Goal: Transaction & Acquisition: Purchase product/service

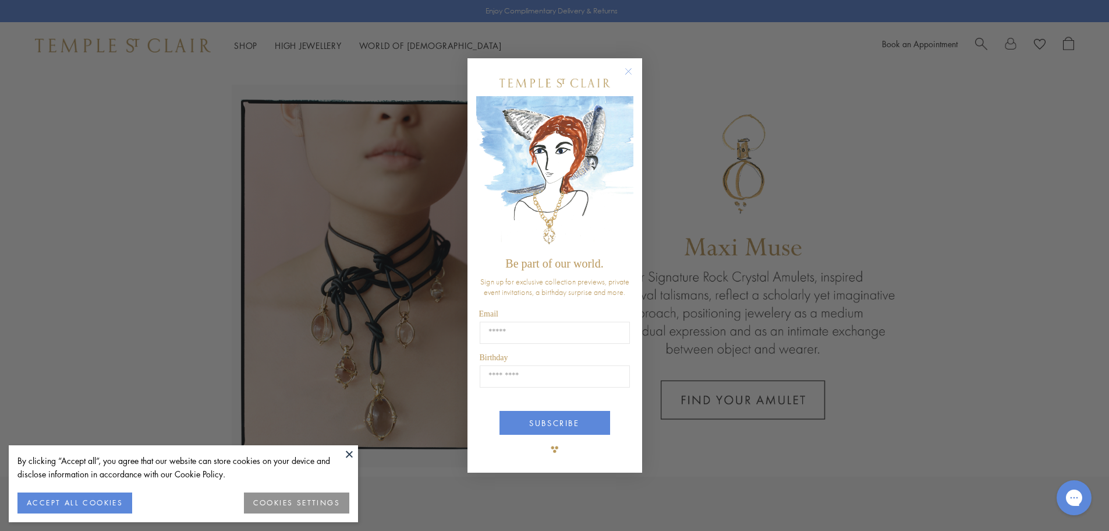
click at [629, 70] on circle "Close dialog" at bounding box center [628, 71] width 14 height 14
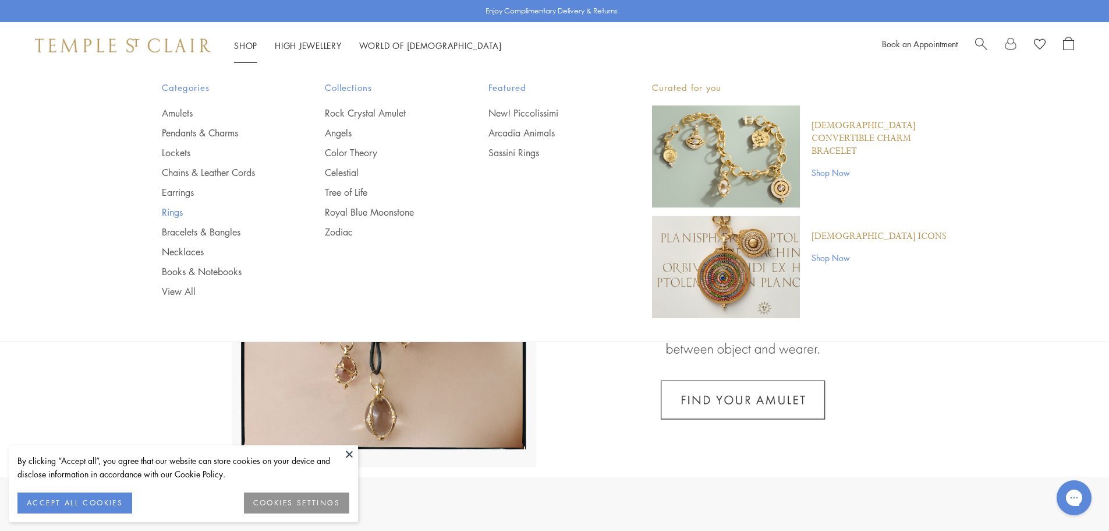
click at [168, 208] on link "Rings" at bounding box center [220, 212] width 117 height 13
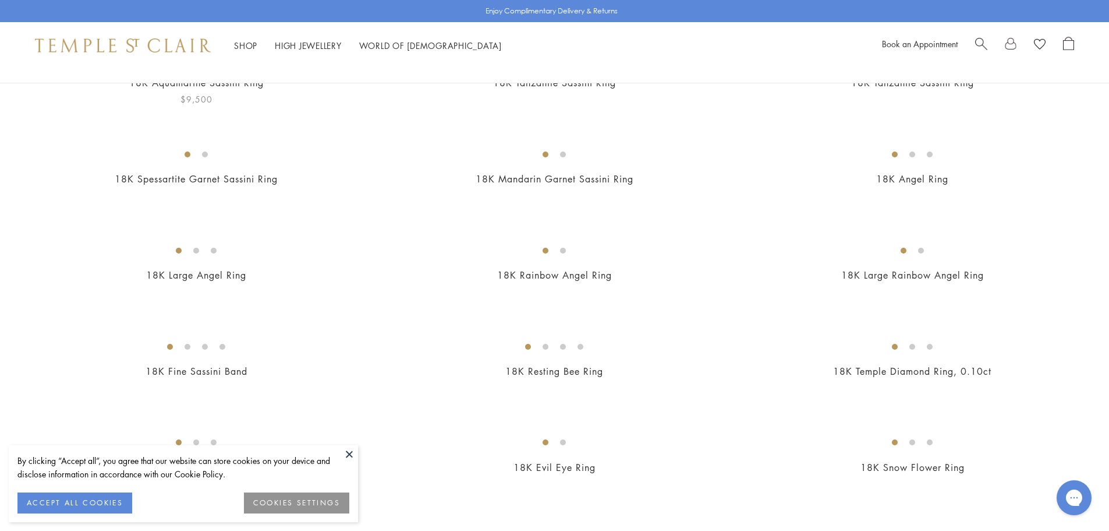
scroll to position [291, 0]
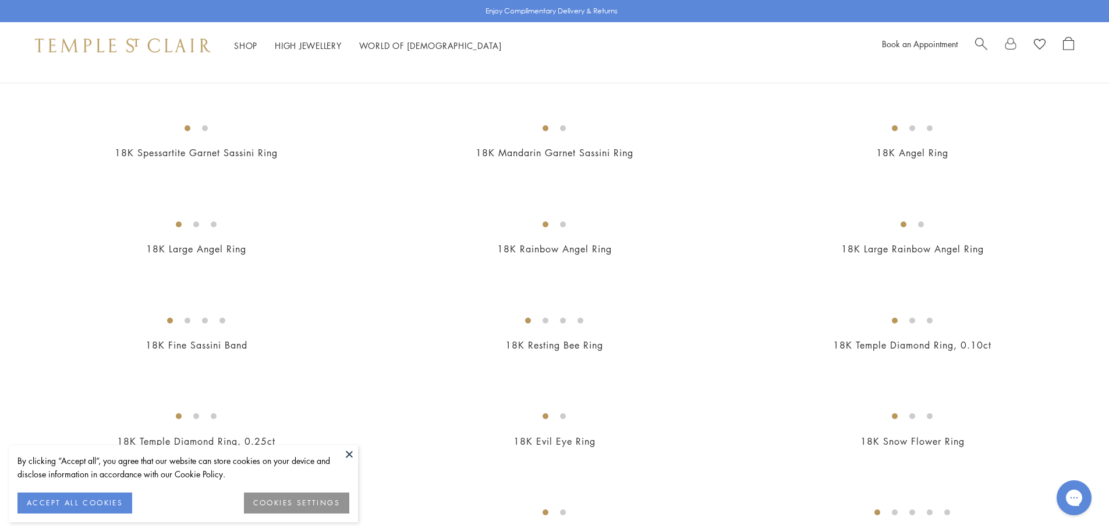
click at [52, 510] on button "ACCEPT ALL COOKIES" at bounding box center [74, 502] width 115 height 21
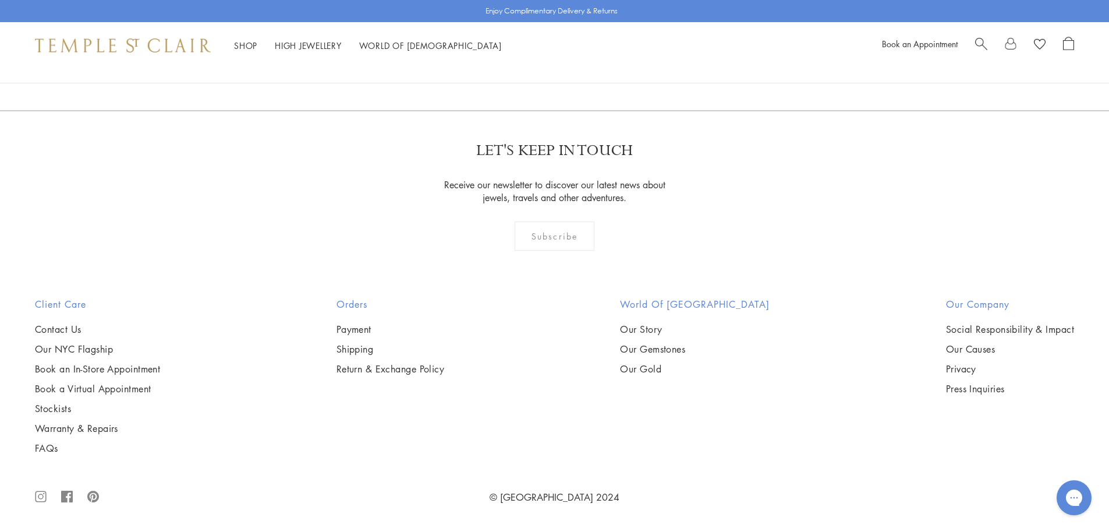
scroll to position [6697, 0]
click at [563, 63] on link "2" at bounding box center [555, 47] width 38 height 32
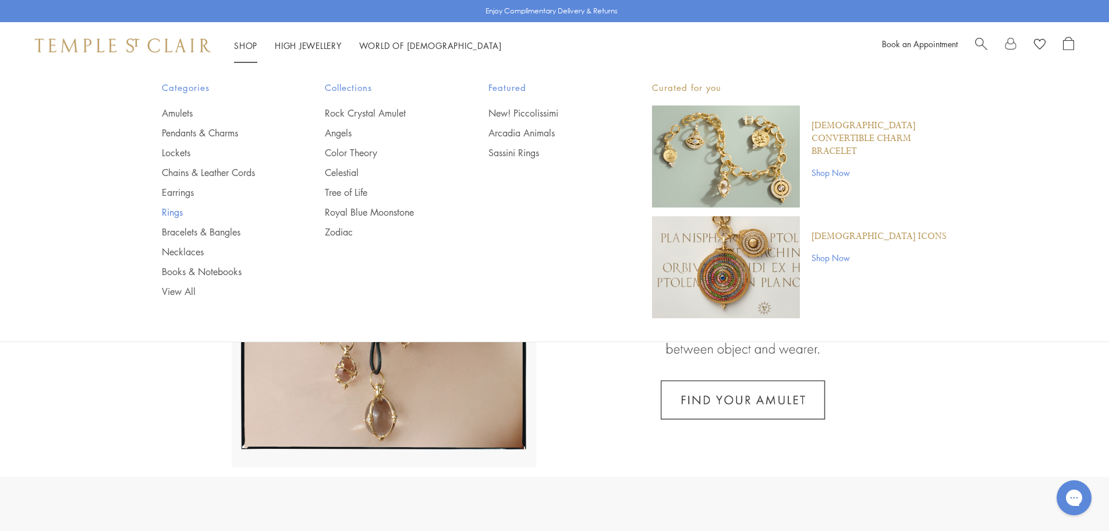
click at [164, 218] on link "Rings" at bounding box center [220, 212] width 117 height 13
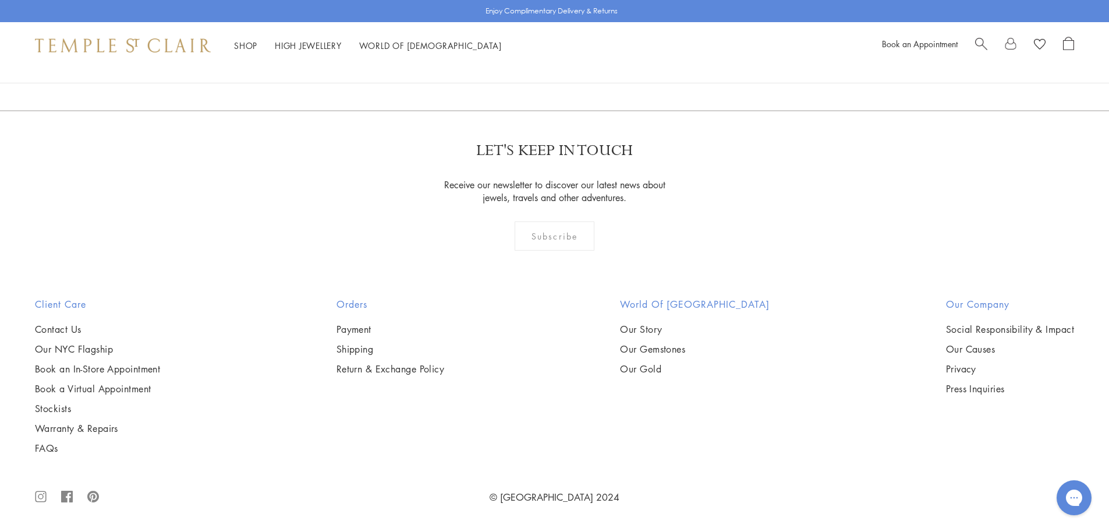
scroll to position [6464, 0]
drag, startPoint x: 554, startPoint y: 375, endPoint x: 534, endPoint y: 394, distance: 27.2
click at [554, 63] on link "2" at bounding box center [555, 47] width 38 height 32
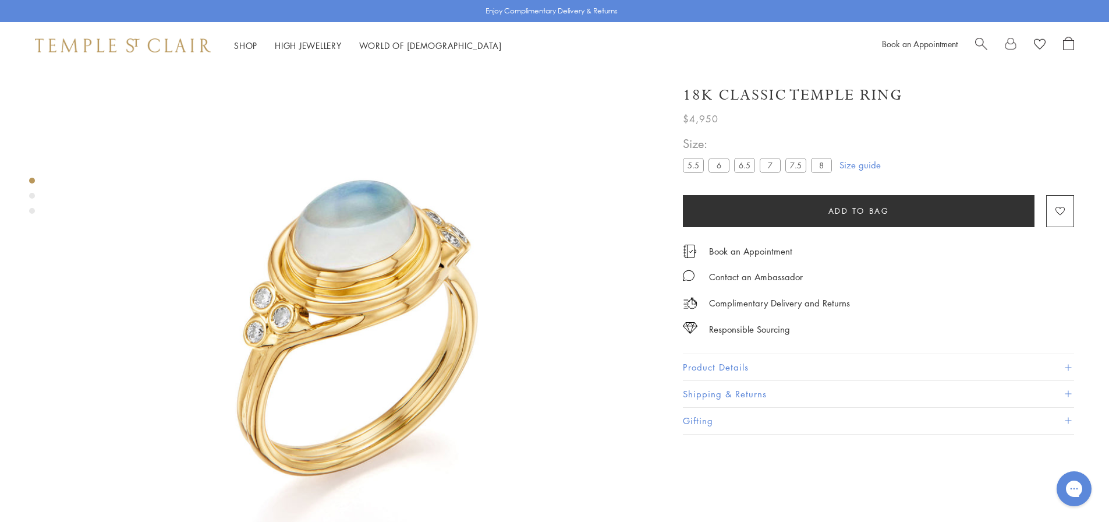
scroll to position [69, 0]
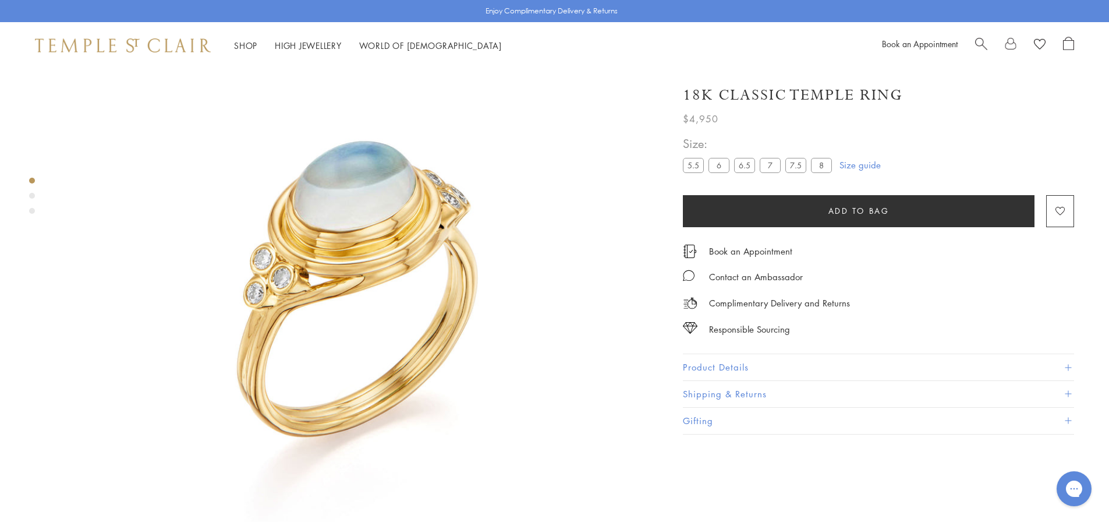
click at [694, 366] on button "Product Details" at bounding box center [878, 367] width 391 height 26
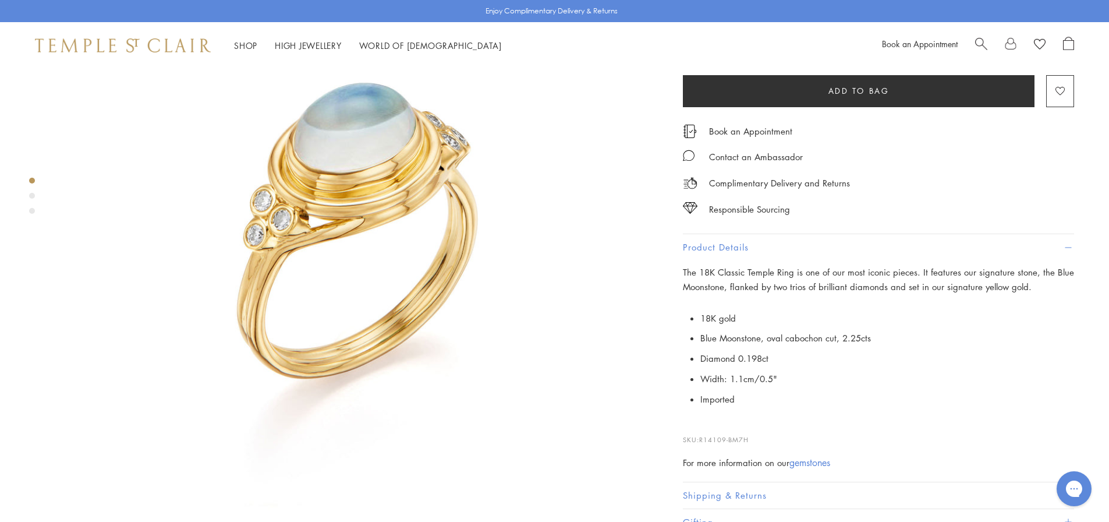
scroll to position [0, 0]
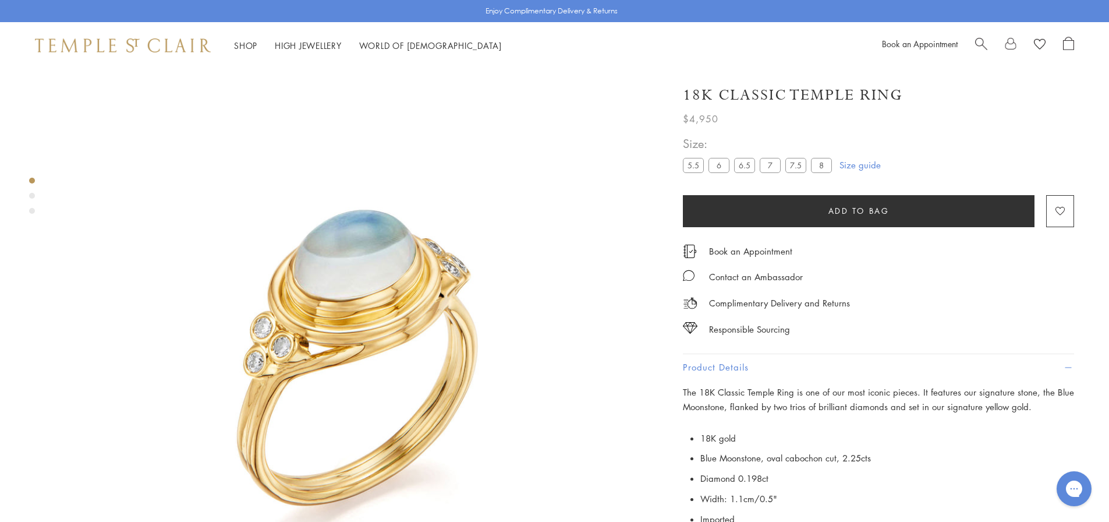
click at [706, 116] on span "$4,950" at bounding box center [701, 118] width 36 height 15
copy span "4,950"
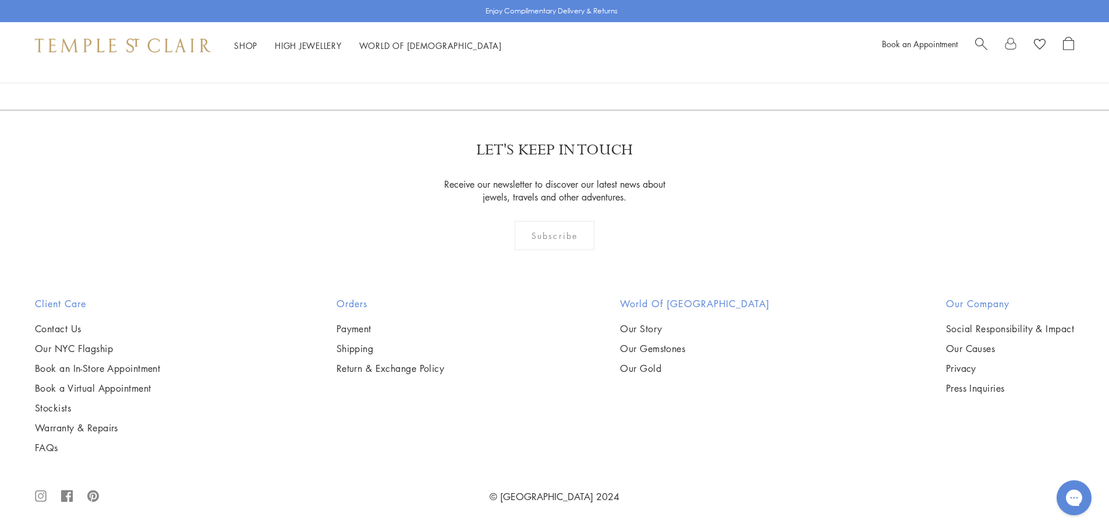
scroll to position [1864, 0]
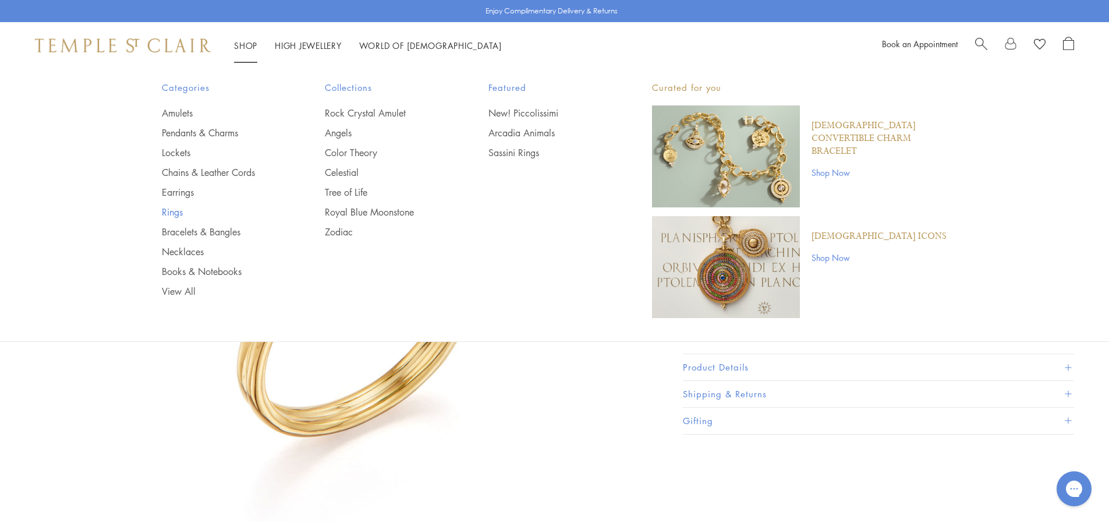
click at [182, 210] on link "Rings" at bounding box center [220, 212] width 117 height 13
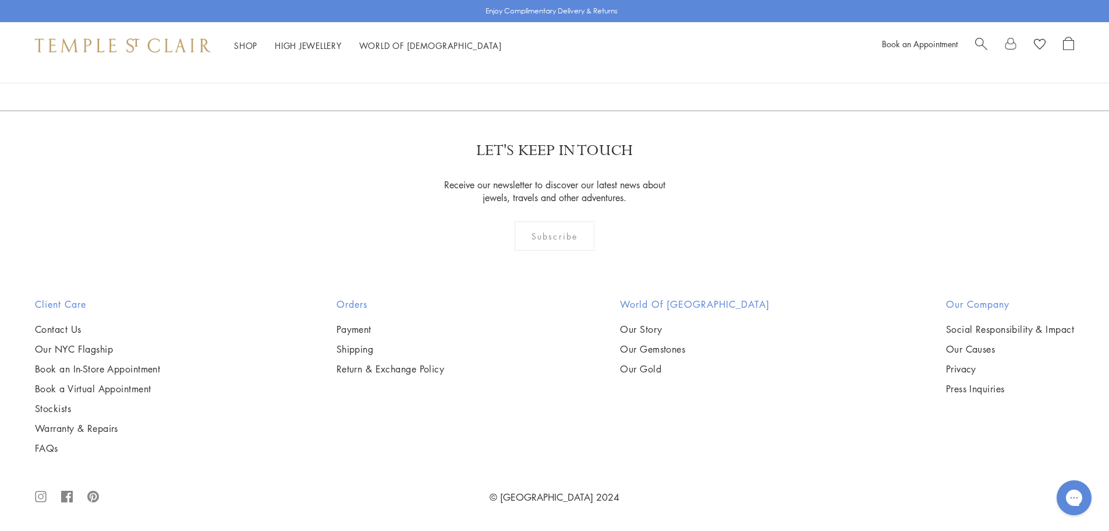
scroll to position [5882, 0]
click at [0, 0] on img at bounding box center [0, 0] width 0 height 0
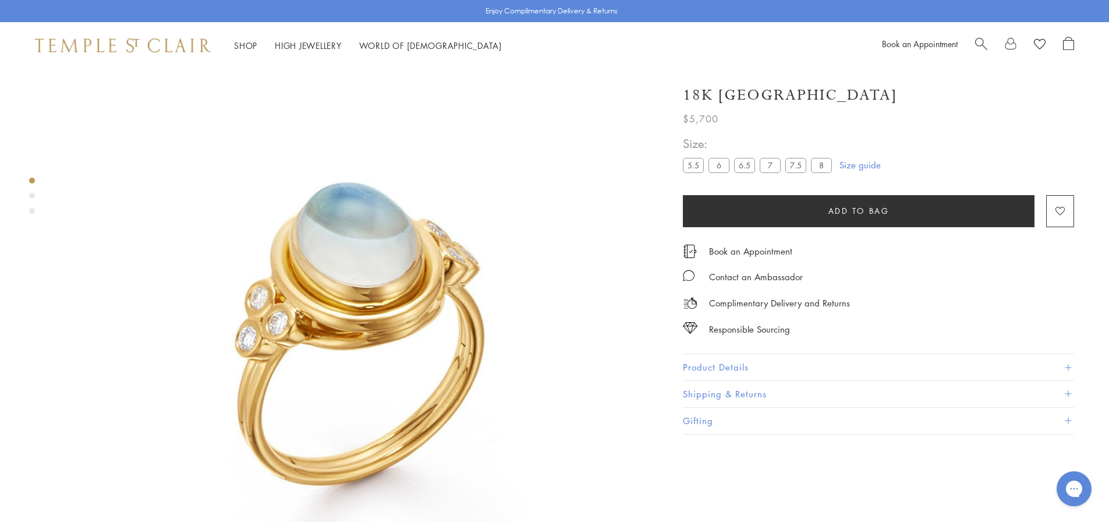
click at [705, 118] on span "$5,700" at bounding box center [701, 118] width 36 height 15
copy span "5,700"
